Goal: Task Accomplishment & Management: Manage account settings

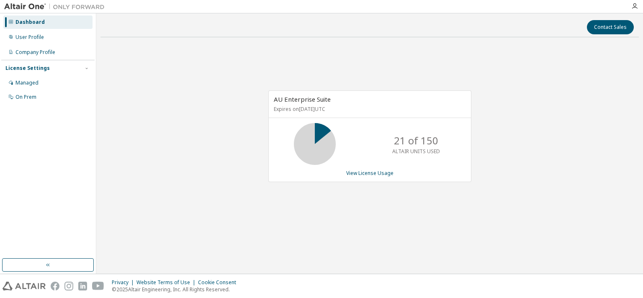
drag, startPoint x: 161, startPoint y: 113, endPoint x: 177, endPoint y: 149, distance: 39.0
click at [178, 126] on div "AU Enterprise Suite Expires on [DATE] UTC 21 of 150 ALTAIR UNITS USED View Lice…" at bounding box center [369, 141] width 538 height 194
click at [373, 171] on link "View License Usage" at bounding box center [369, 173] width 47 height 7
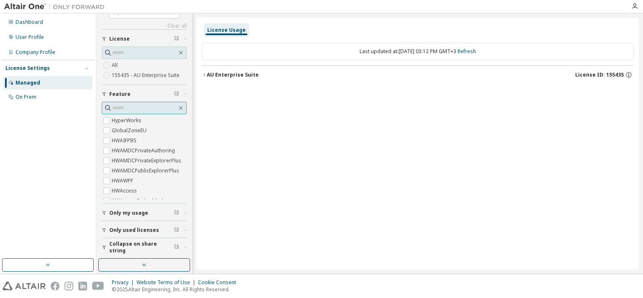
scroll to position [21, 0]
click at [206, 72] on icon "button" at bounding box center [204, 74] width 5 height 5
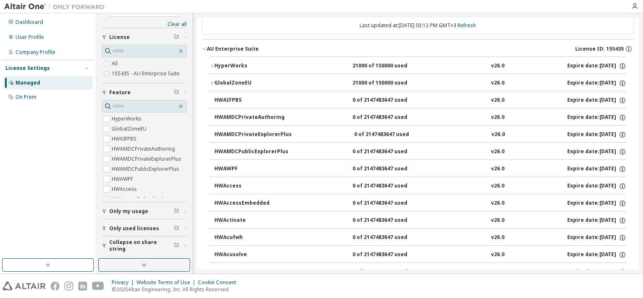
scroll to position [41, 0]
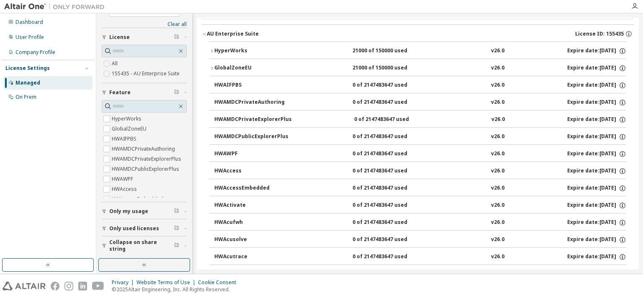
click at [214, 51] on icon "button" at bounding box center [211, 51] width 5 height 5
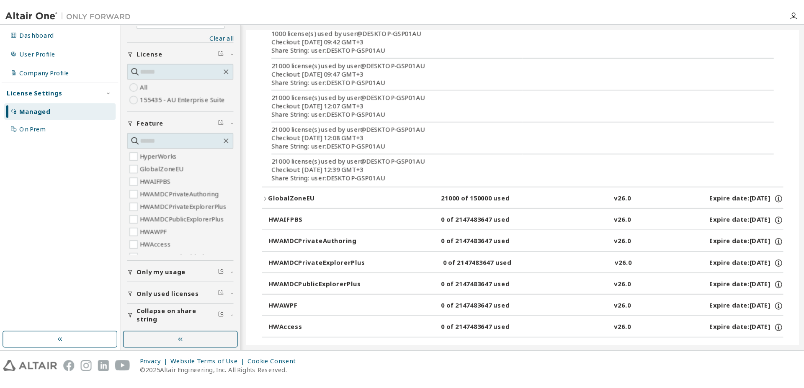
scroll to position [0, 0]
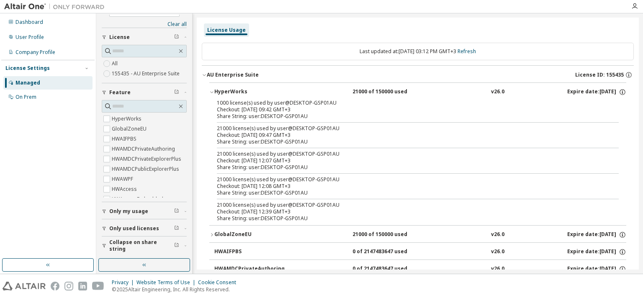
click at [206, 77] on icon "button" at bounding box center [204, 74] width 5 height 5
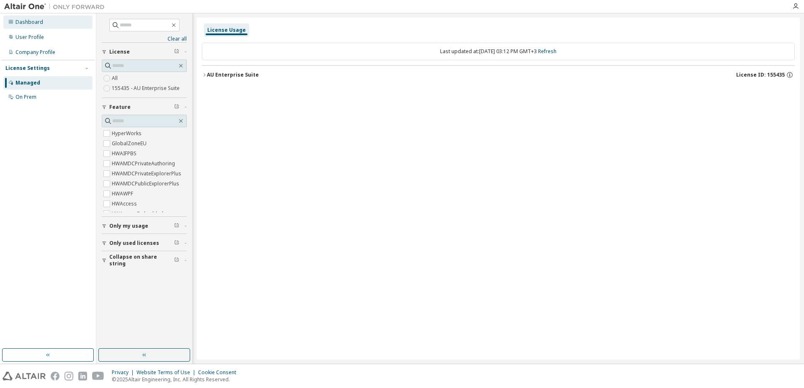
click at [32, 23] on div "Dashboard" at bounding box center [29, 22] width 28 height 7
